Goal: Browse casually

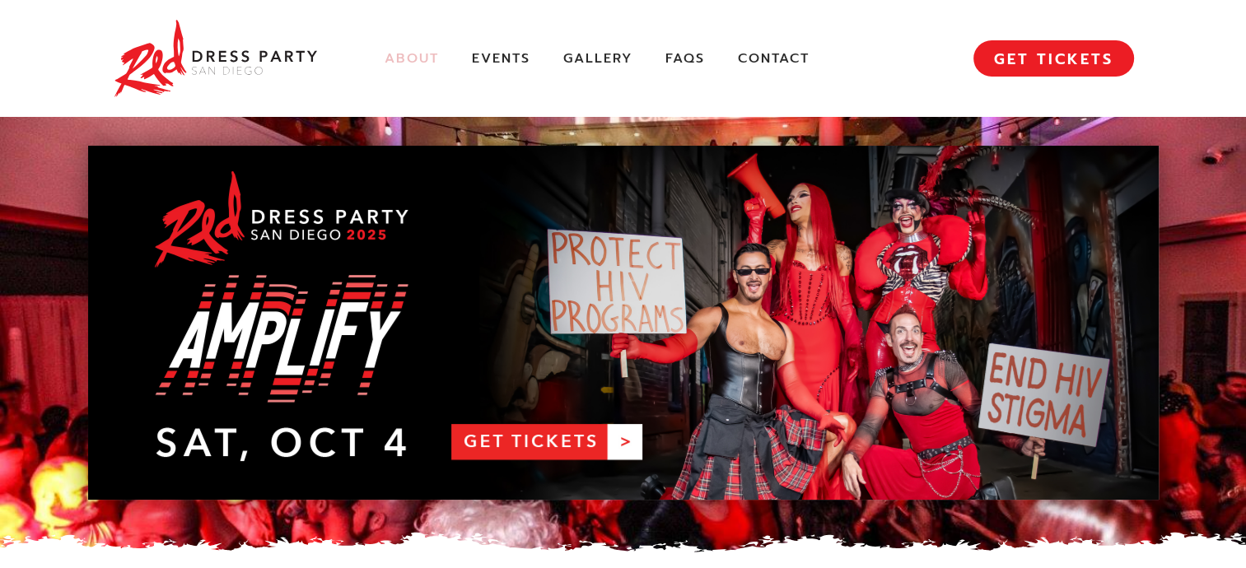
click at [407, 58] on link "About" at bounding box center [411, 58] width 54 height 17
click at [562, 443] on link "RDPSD 2025 Banner" at bounding box center [623, 323] width 1070 height 354
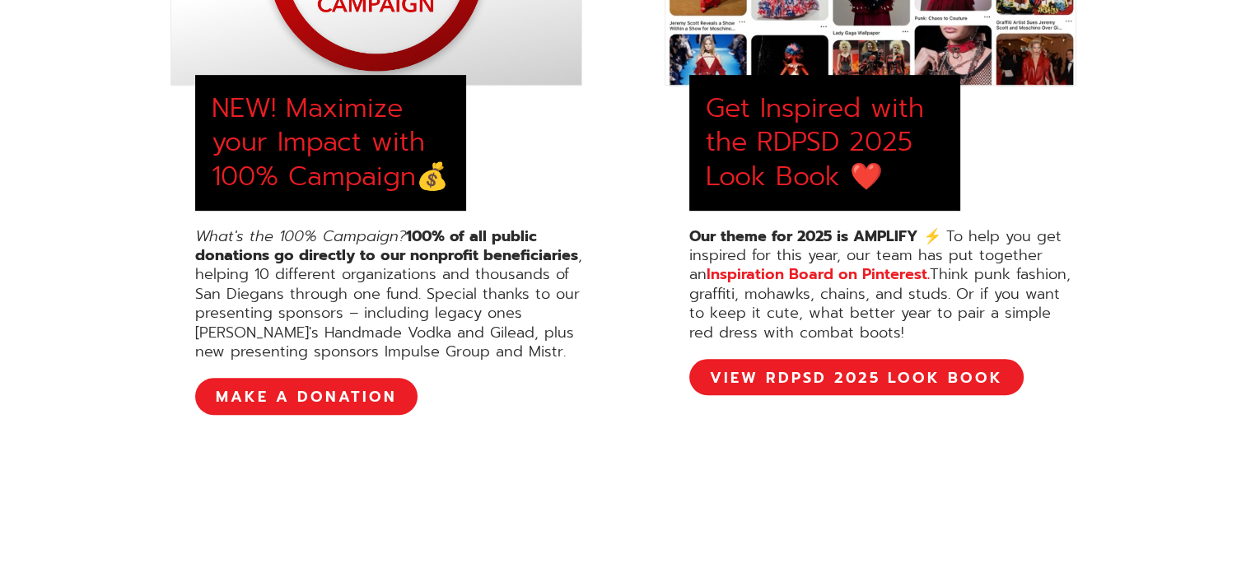
scroll to position [823, 0]
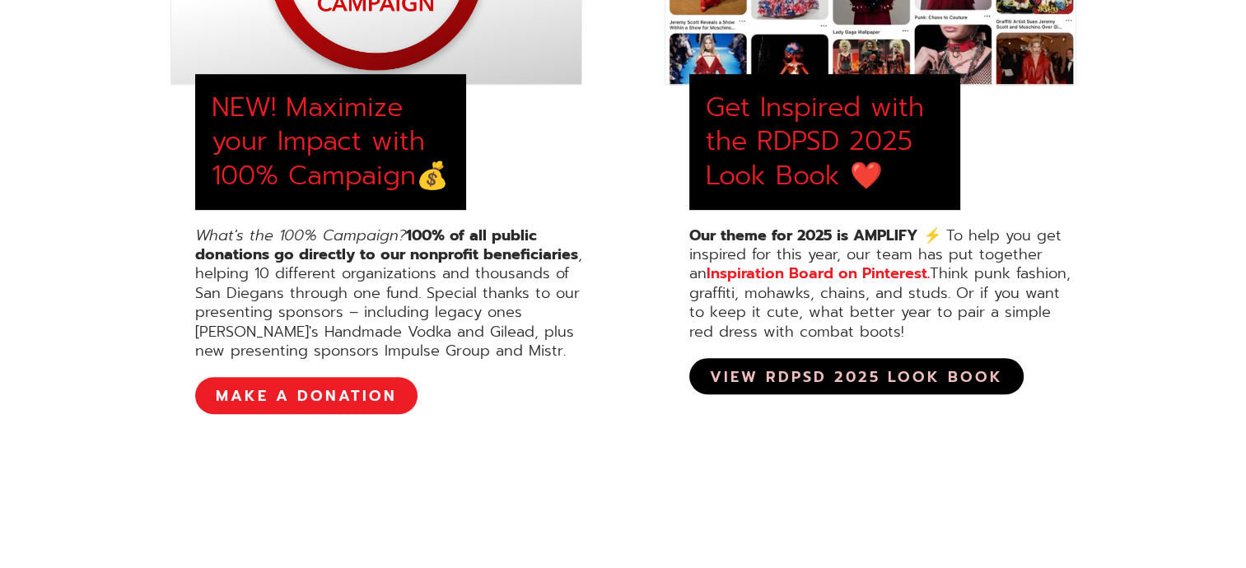
click at [841, 376] on link "View RDPSD 2025 Look Book" at bounding box center [856, 376] width 334 height 36
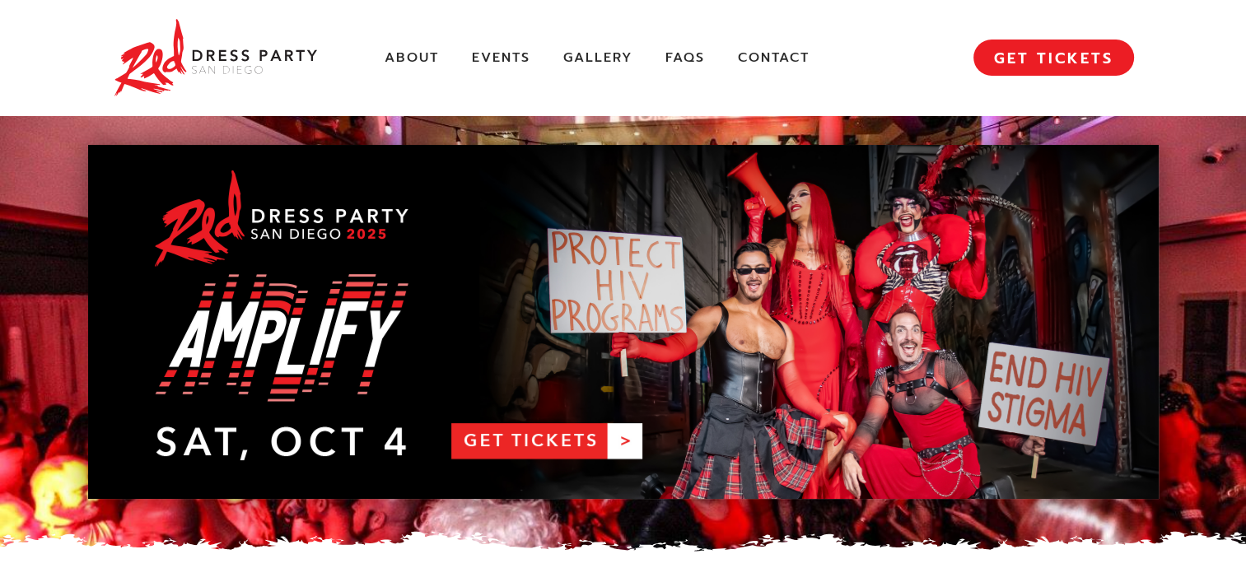
scroll to position [0, 0]
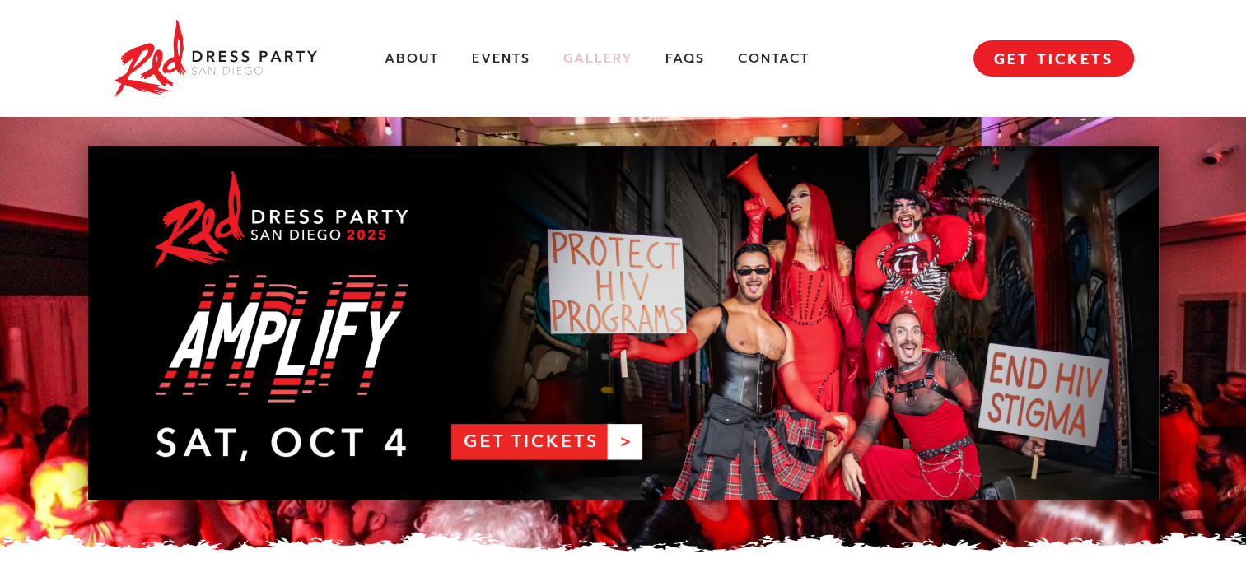
click at [598, 62] on link "Gallery" at bounding box center [597, 58] width 69 height 17
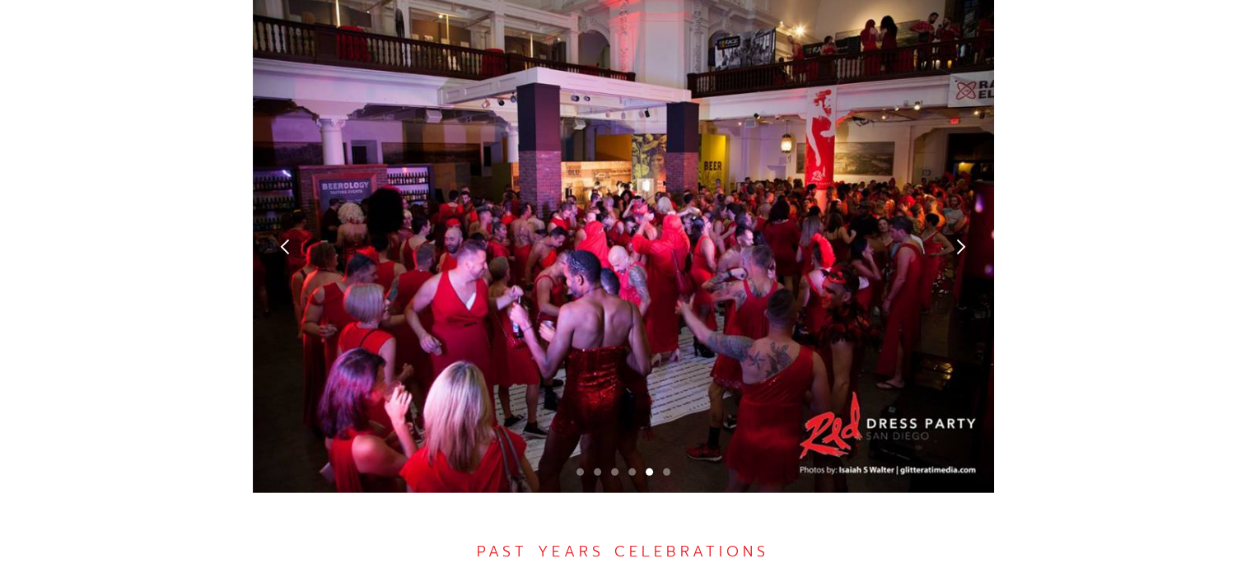
scroll to position [4729, 0]
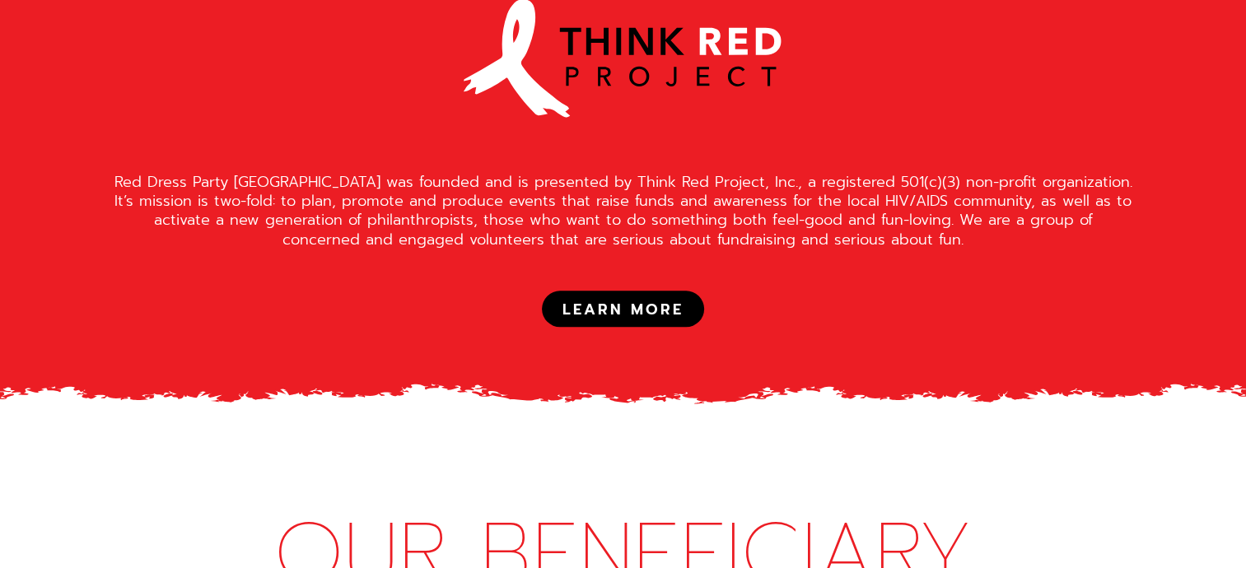
scroll to position [1400, 0]
